Goal: Information Seeking & Learning: Learn about a topic

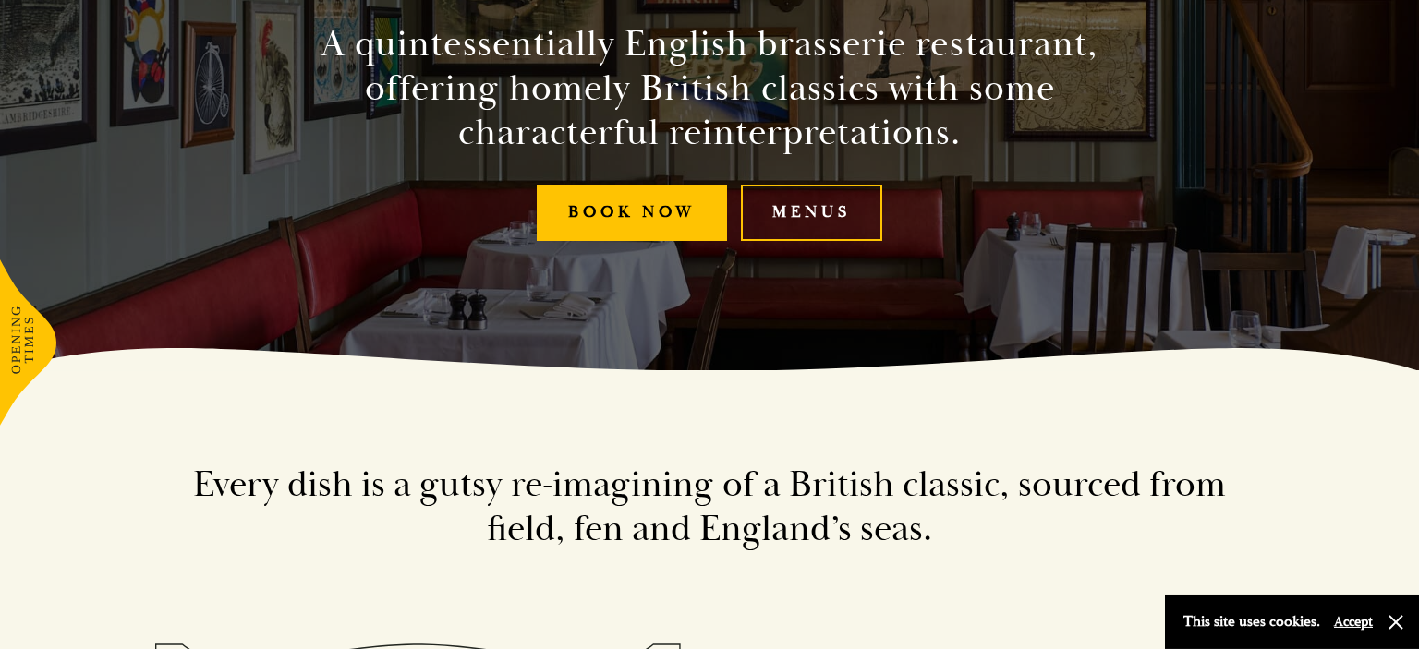
scroll to position [292, 0]
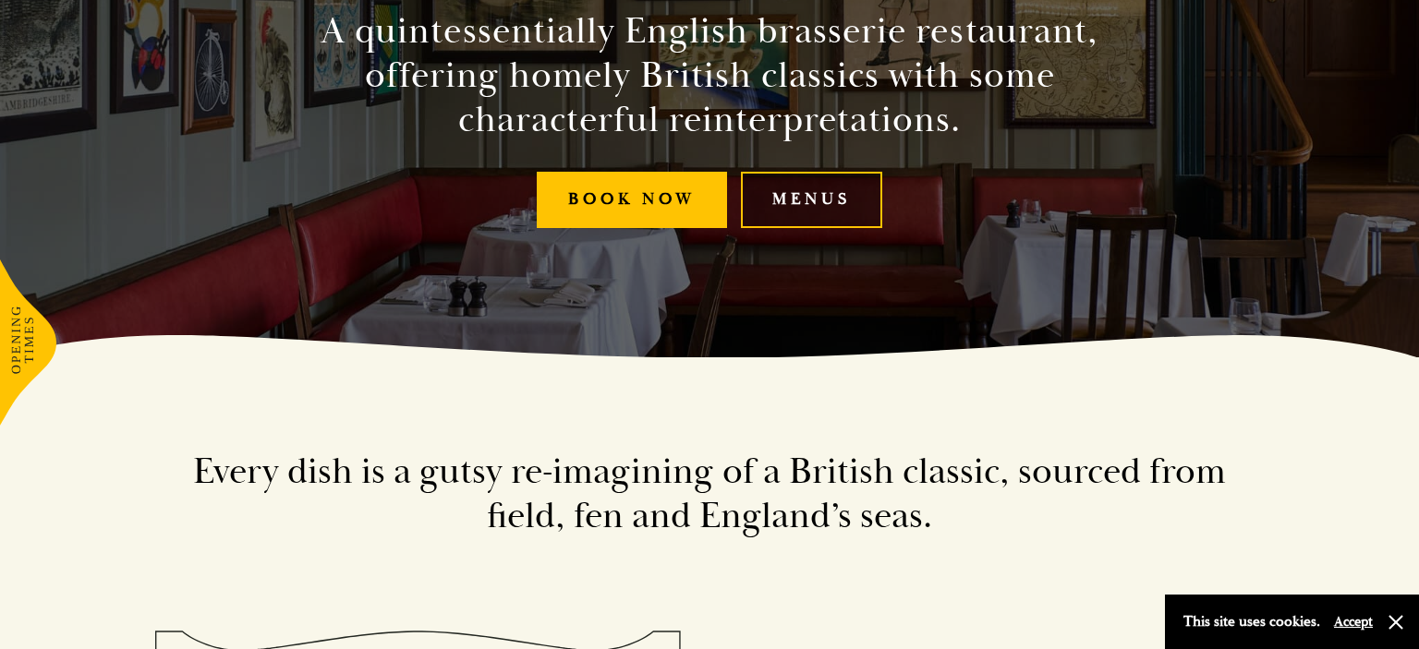
click at [822, 205] on link "Menus" at bounding box center [811, 200] width 141 height 56
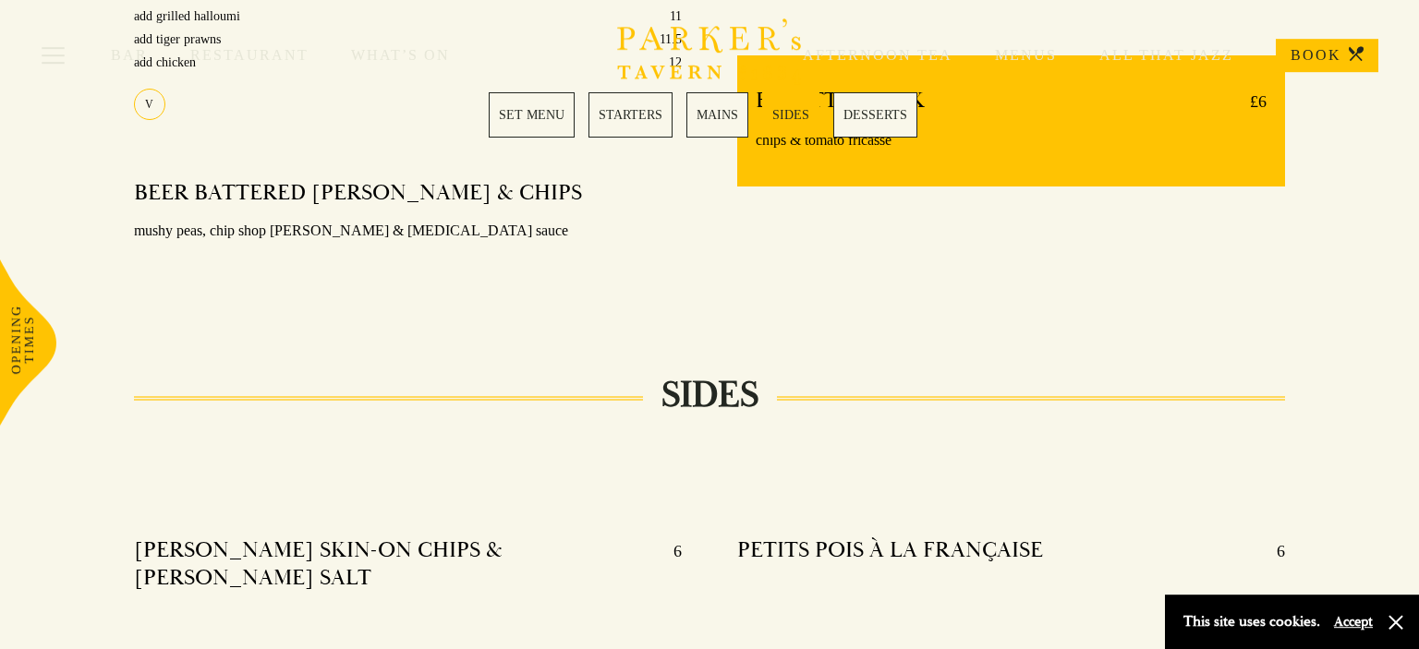
scroll to position [1853, 0]
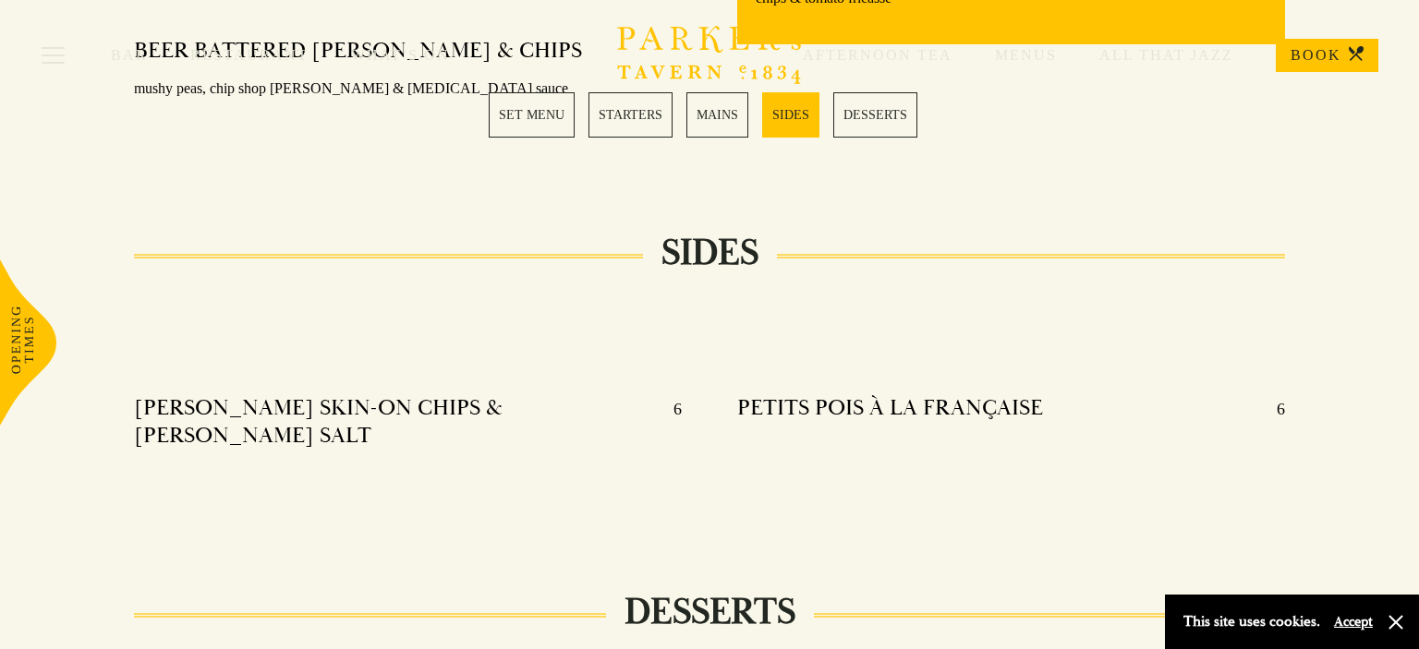
click at [615, 394] on div "KOFFMAN SKIN-ON CHIPS & DILL SALT 6" at bounding box center [408, 421] width 548 height 55
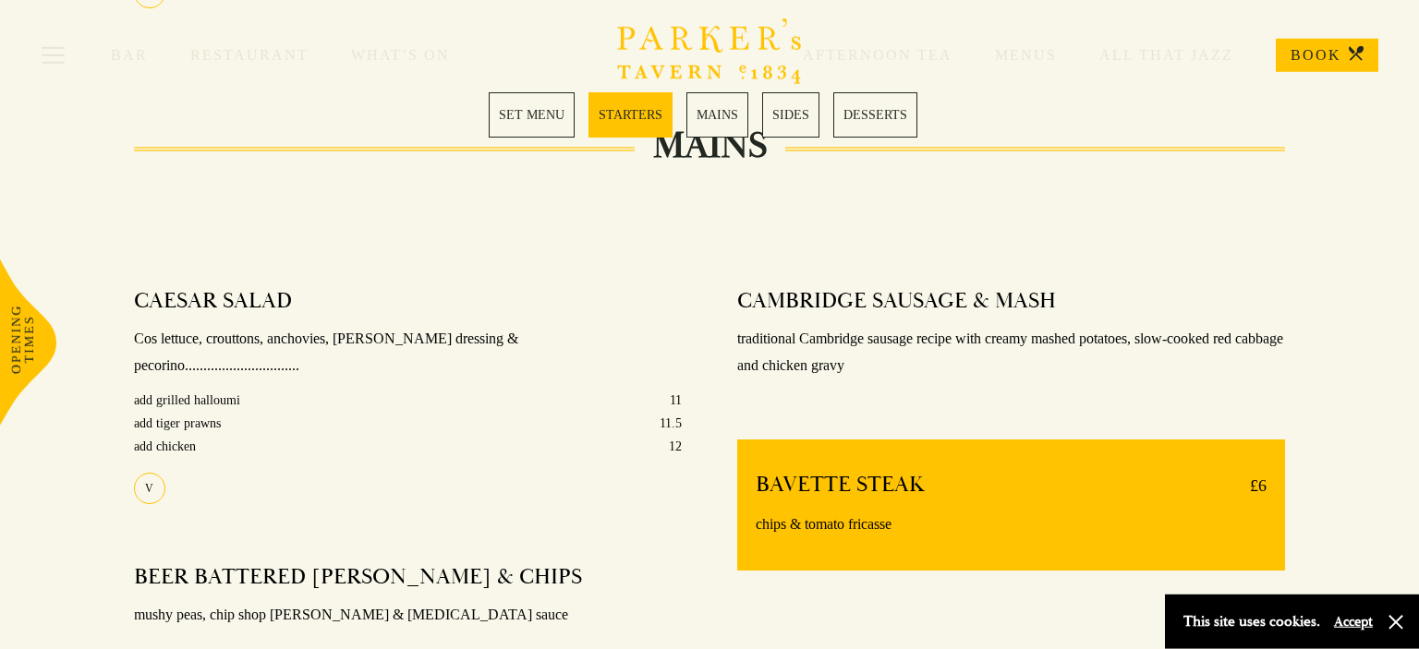
scroll to position [780, 0]
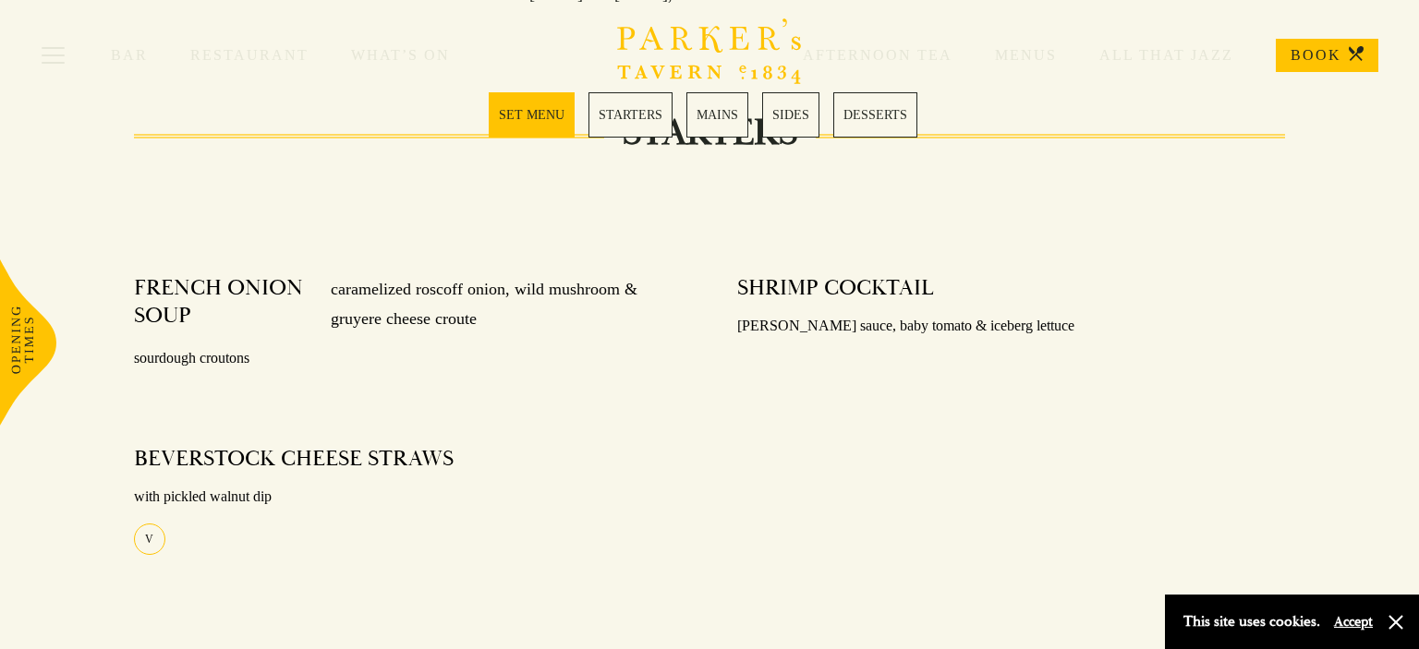
click at [723, 118] on link "MAINS" at bounding box center [717, 114] width 62 height 45
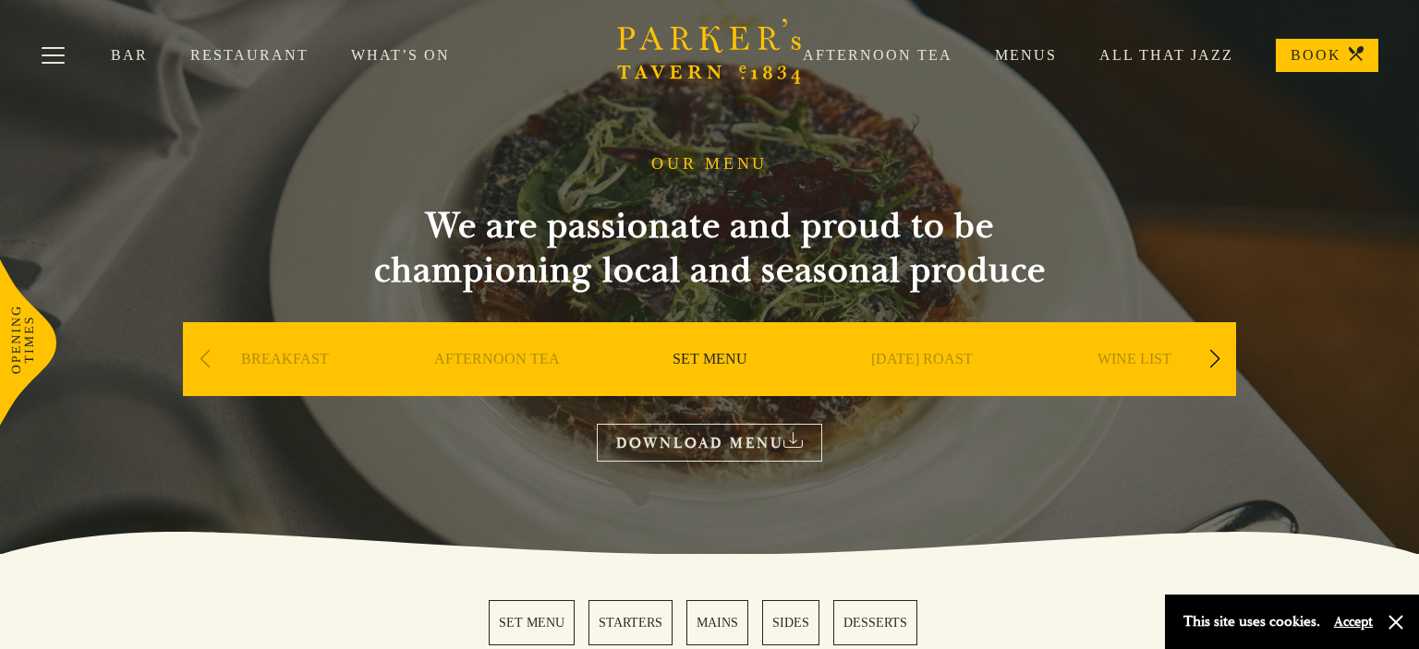
click at [227, 53] on link "Restaurant" at bounding box center [270, 55] width 161 height 18
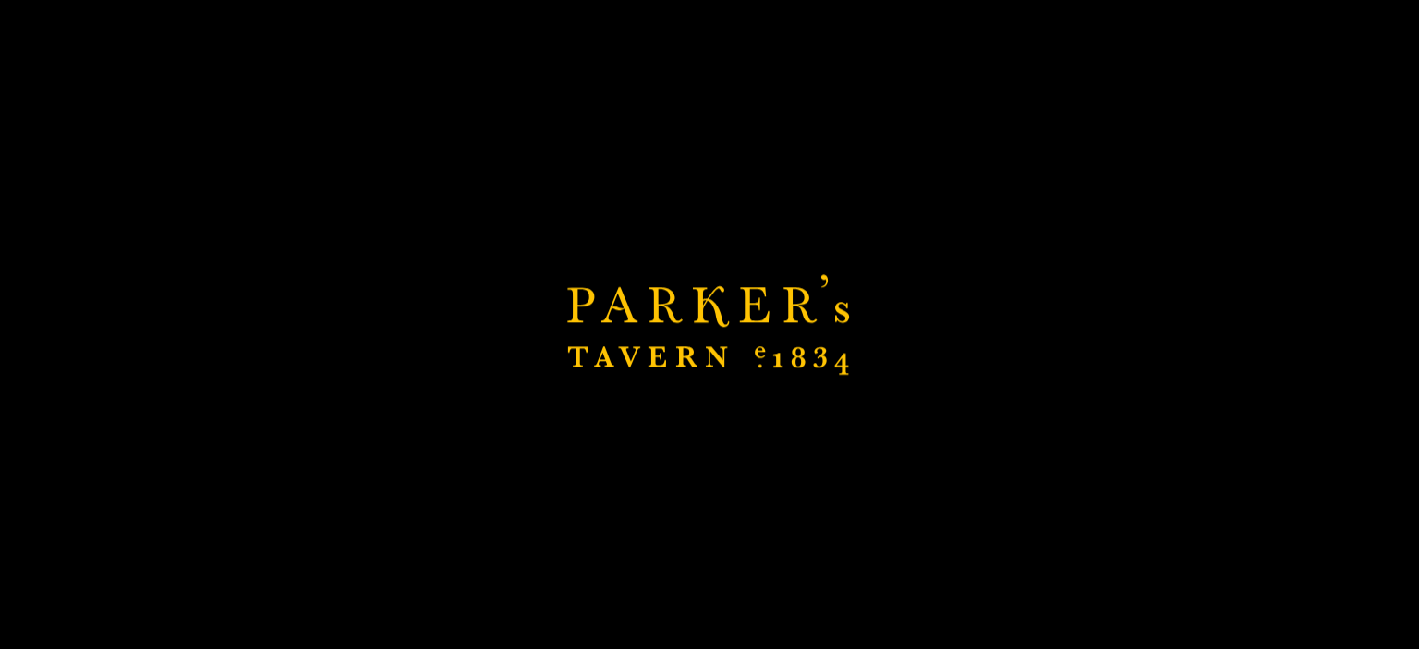
scroll to position [292, 0]
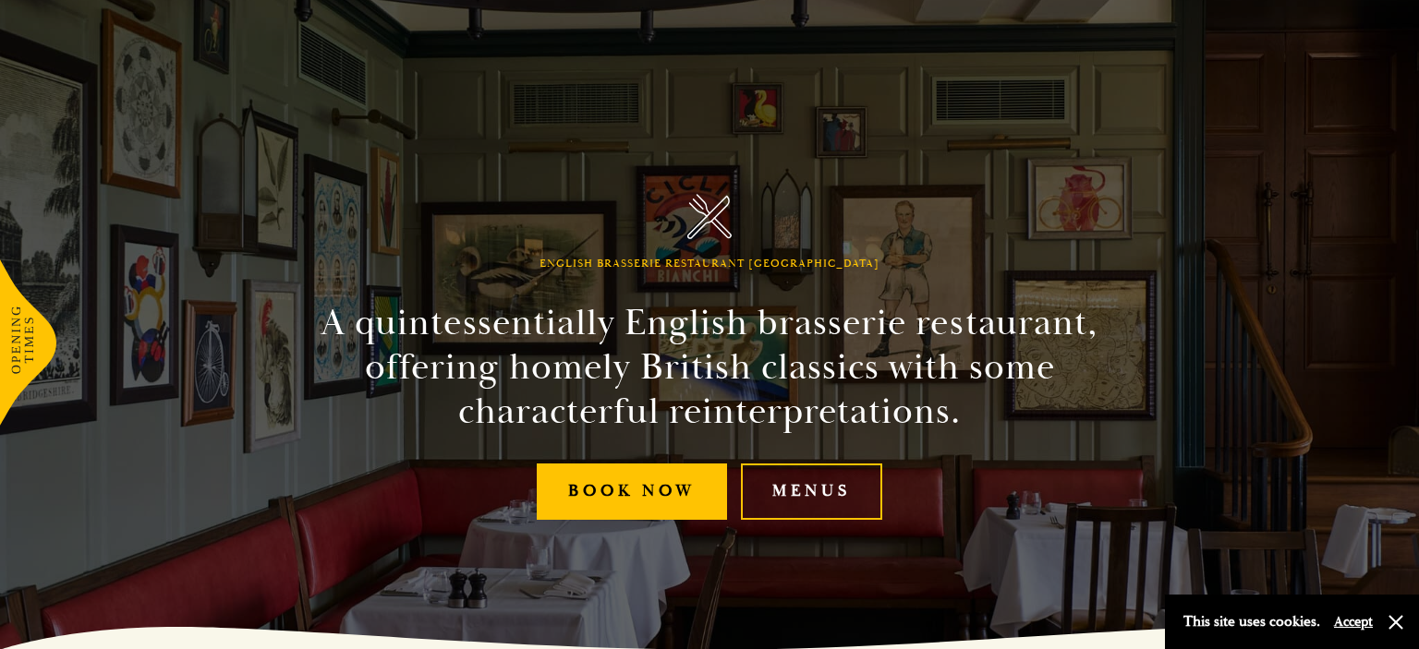
scroll to position [292, 0]
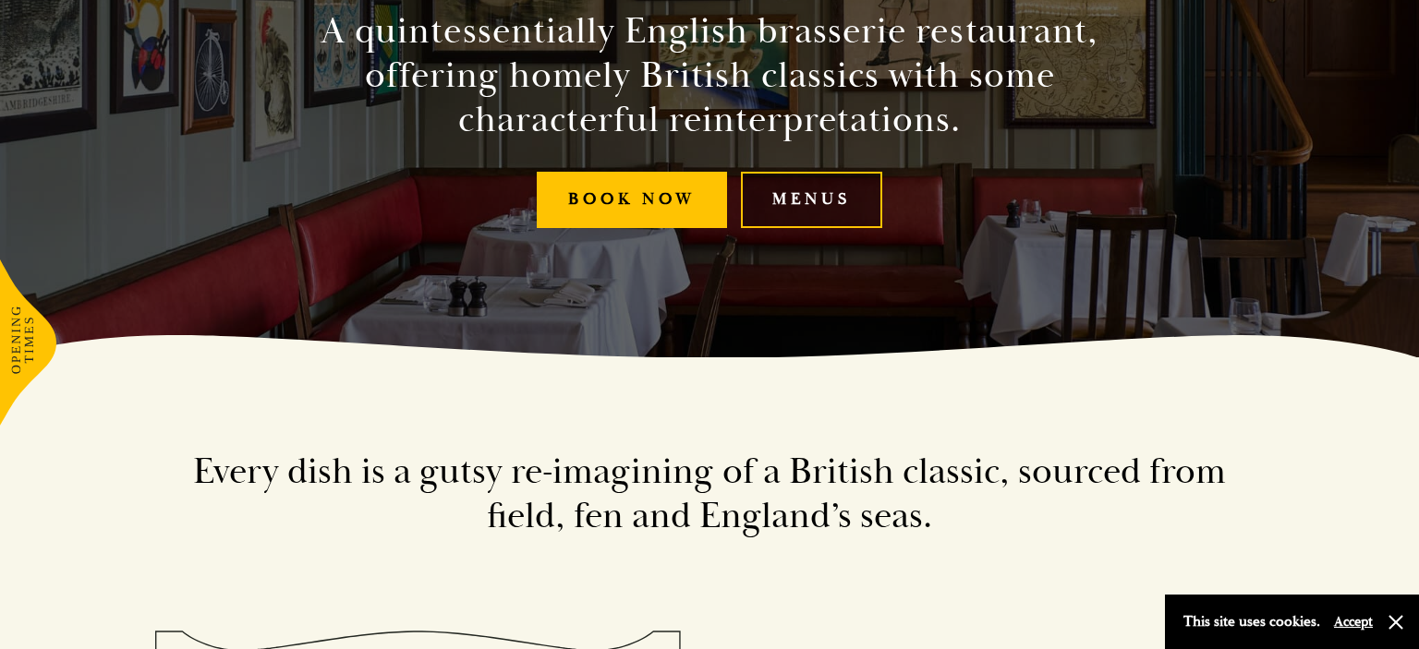
click at [804, 184] on link "Menus" at bounding box center [811, 200] width 141 height 56
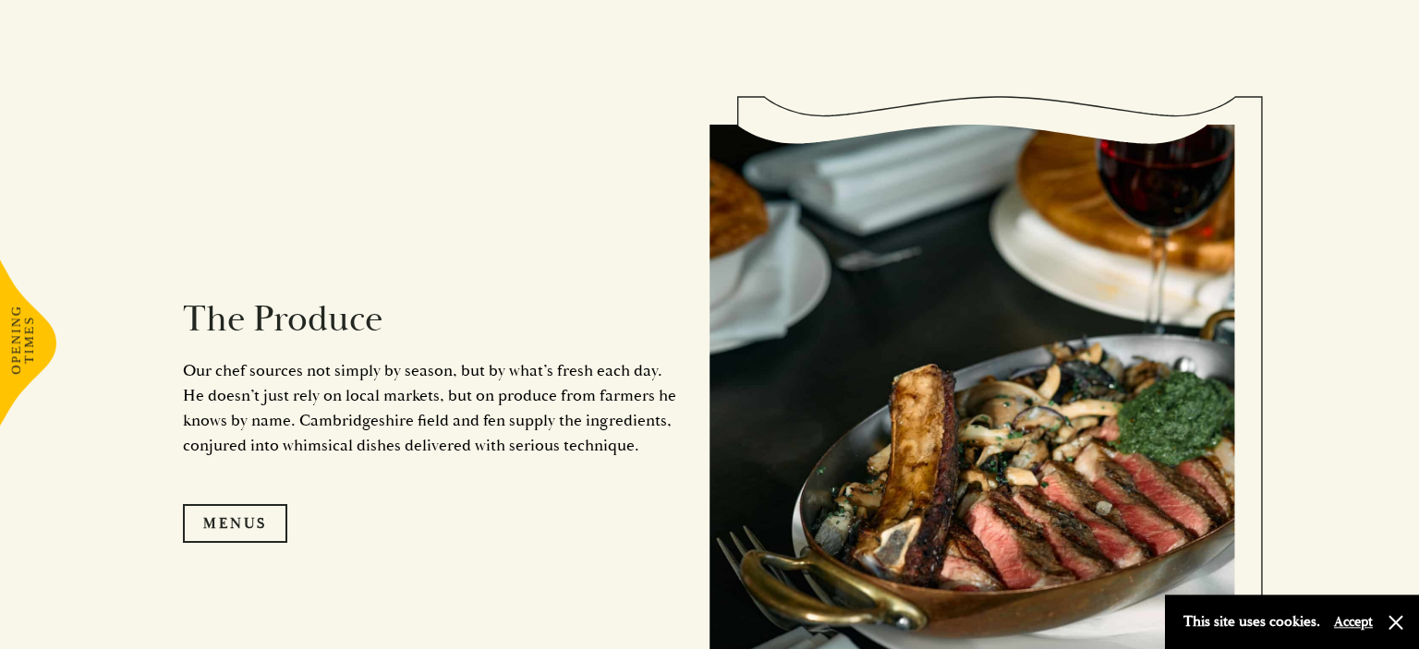
scroll to position [1658, 0]
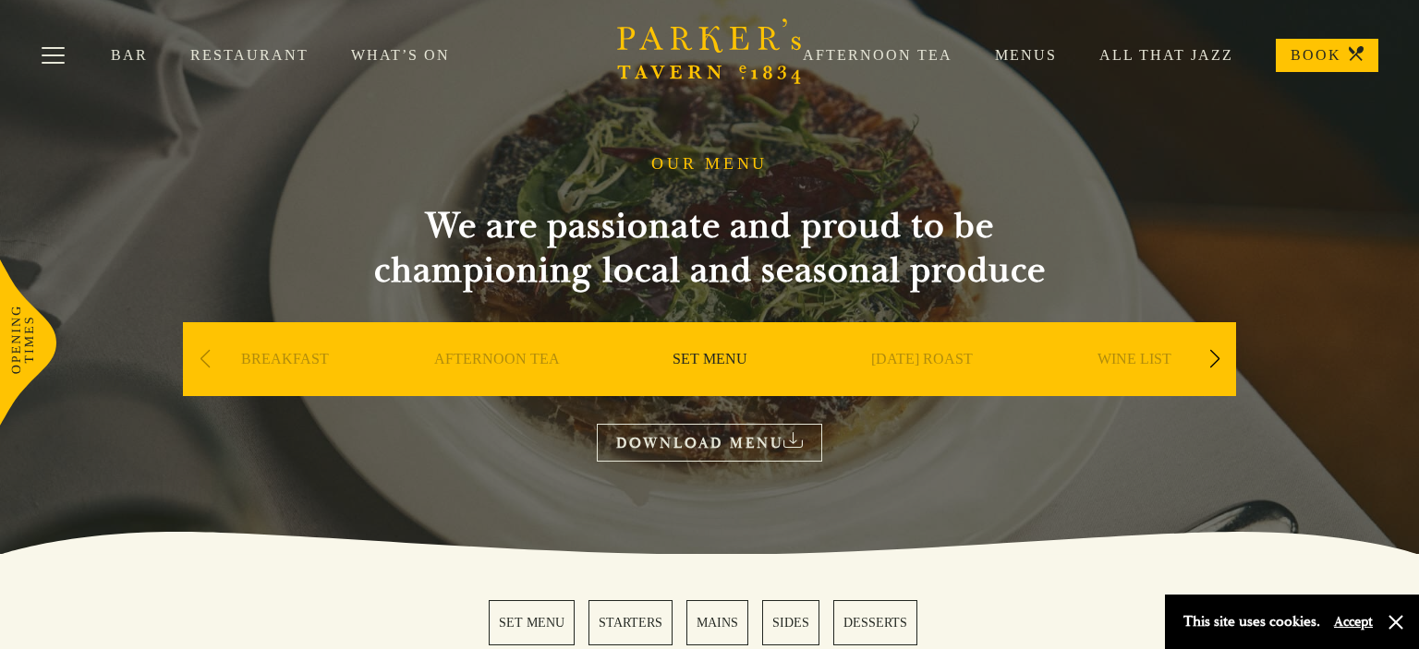
click at [268, 360] on link "BREAKFAST" at bounding box center [285, 387] width 88 height 74
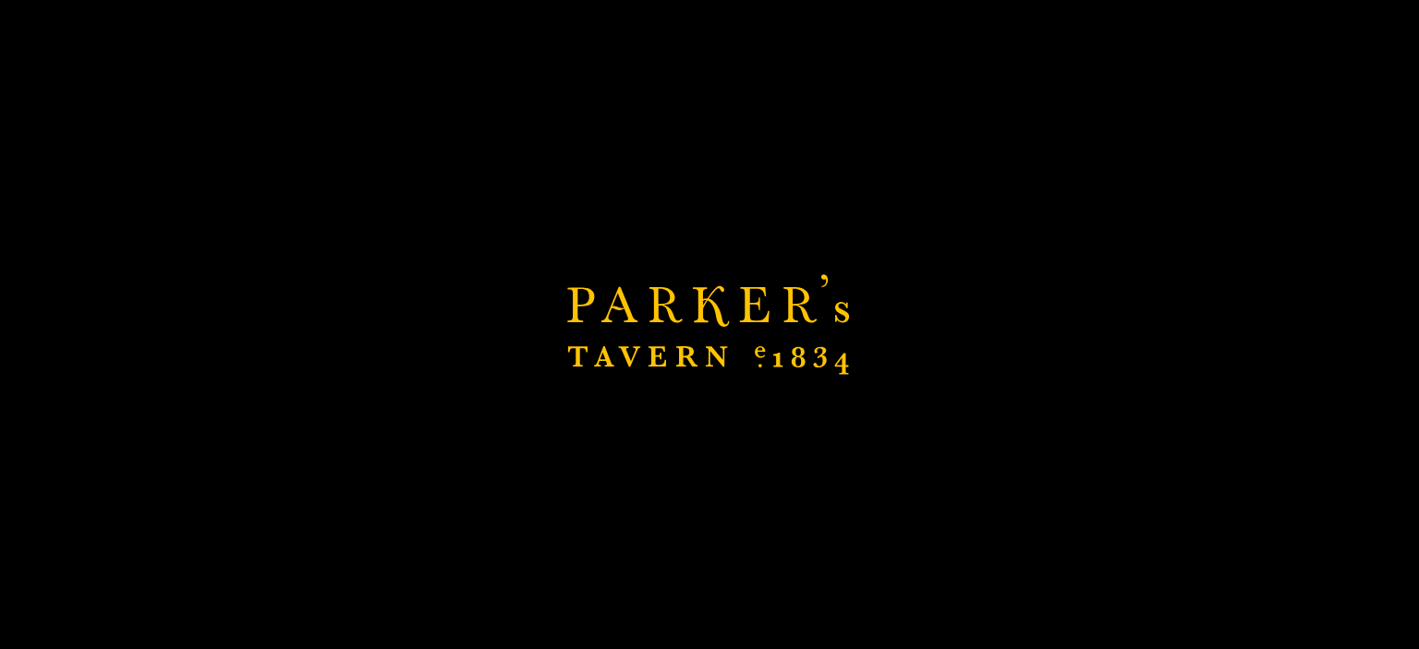
scroll to position [622, 0]
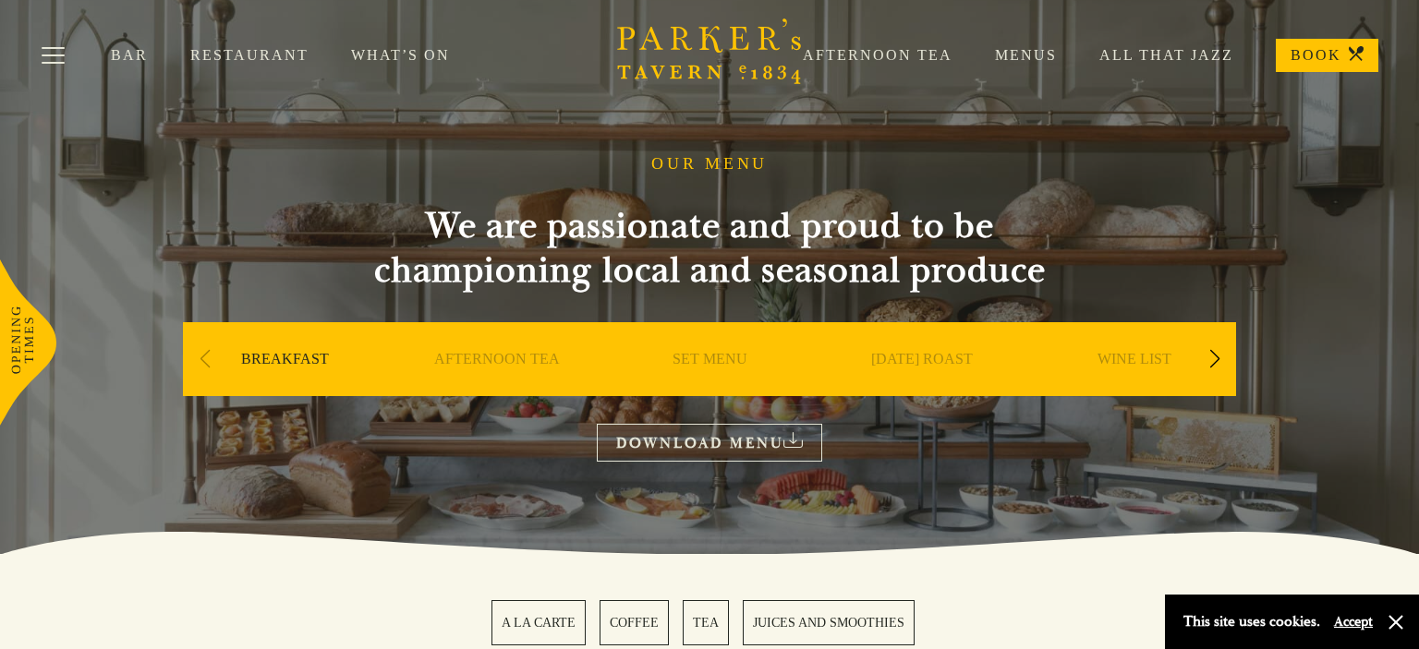
click at [379, 60] on link "What’s On" at bounding box center [421, 55] width 141 height 18
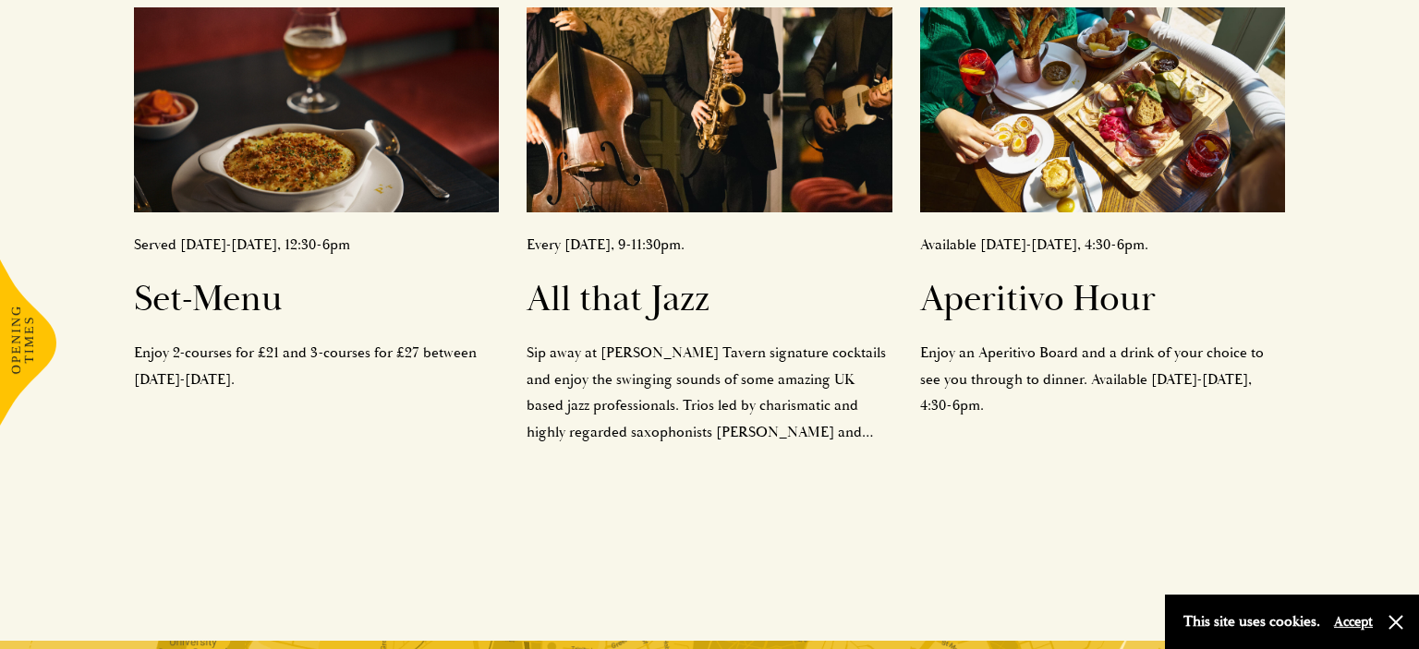
scroll to position [877, 0]
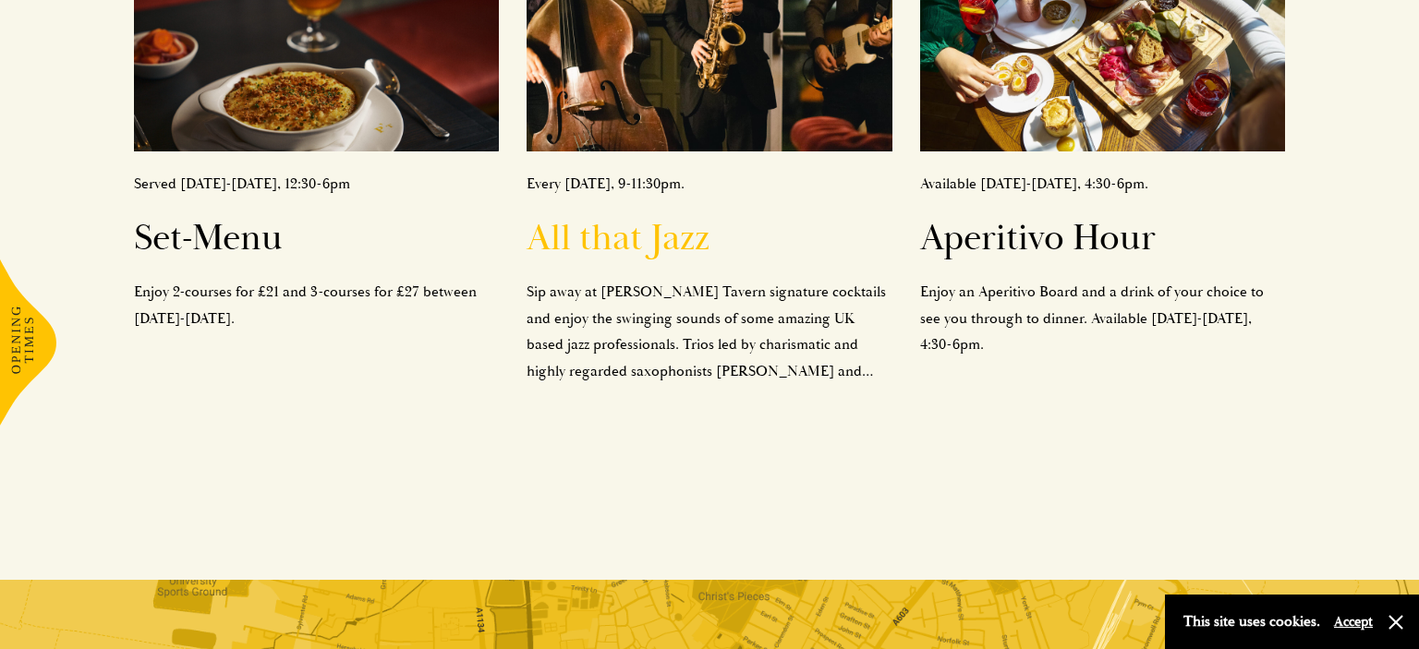
click at [589, 247] on h2 "All that Jazz" at bounding box center [708, 238] width 365 height 44
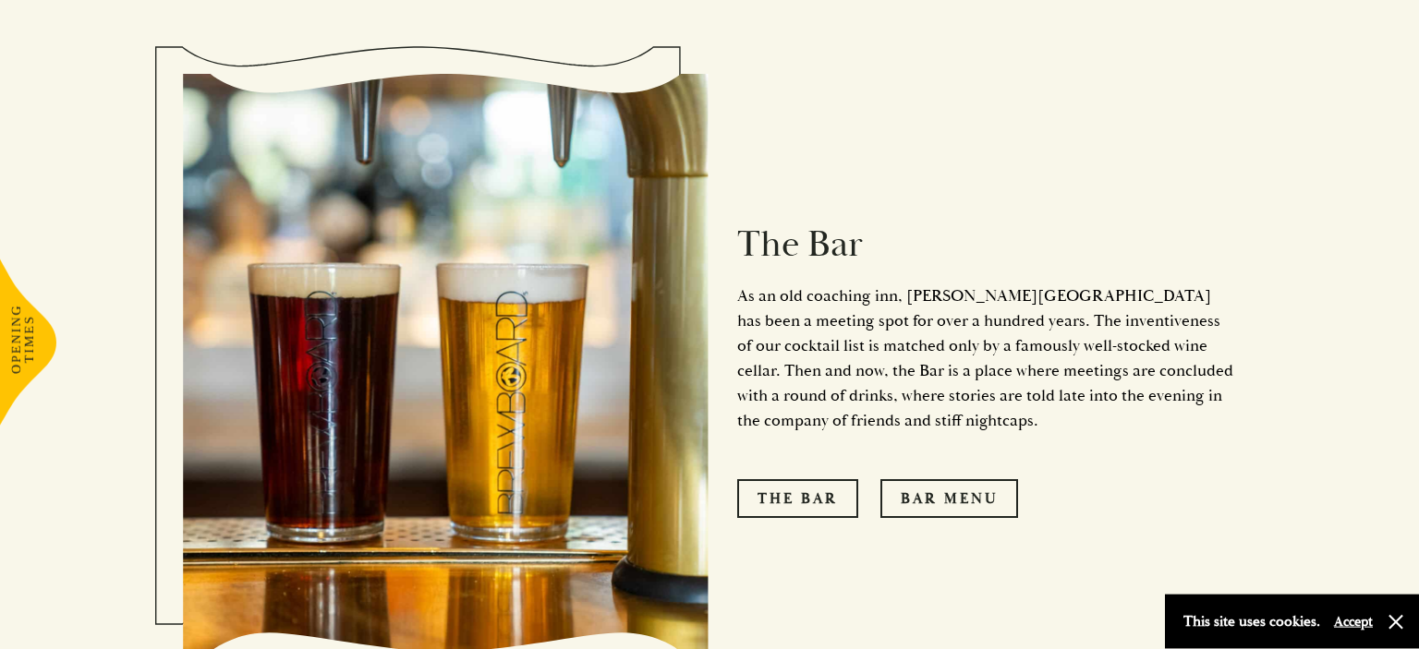
scroll to position [1463, 0]
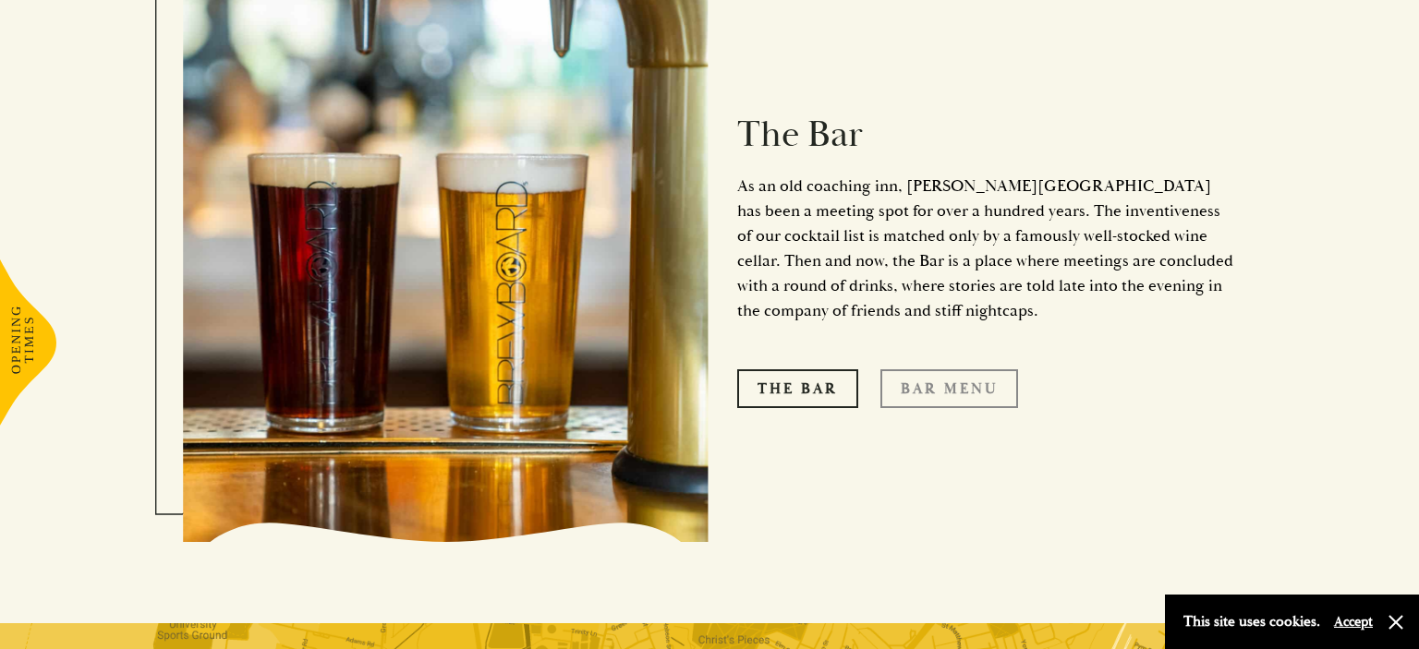
click at [940, 369] on link "Bar Menu" at bounding box center [949, 388] width 138 height 39
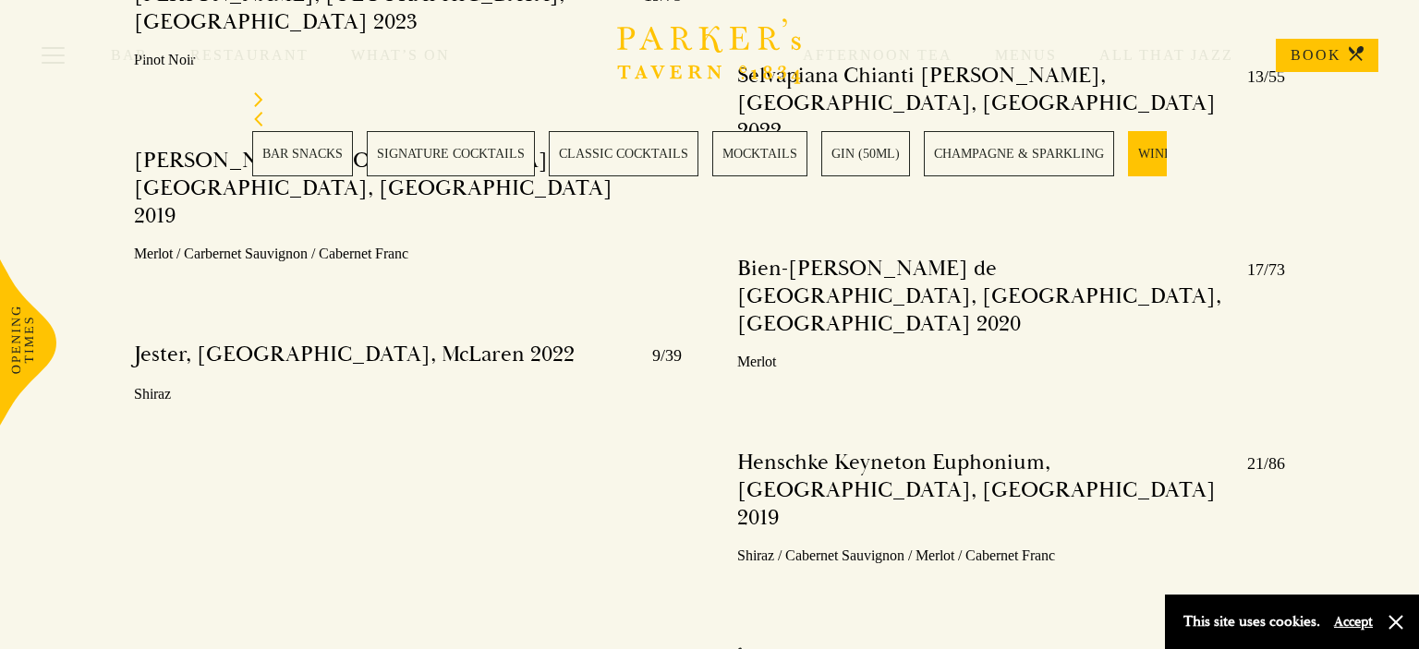
scroll to position [7022, 0]
